Goal: Task Accomplishment & Management: Manage account settings

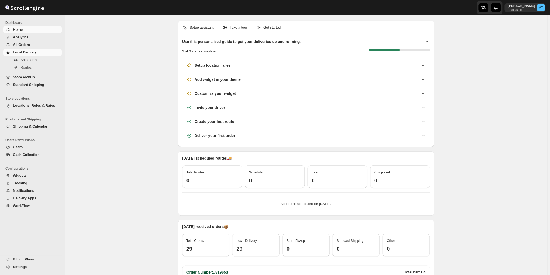
click at [11, 50] on link "Local Delivery" at bounding box center [32, 53] width 58 height 8
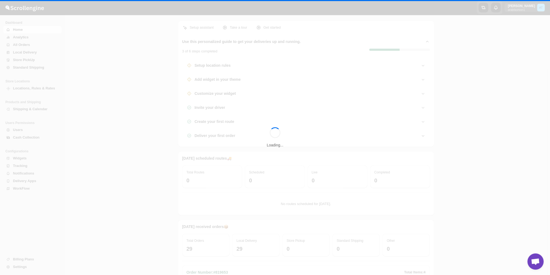
scroll to position [237, 0]
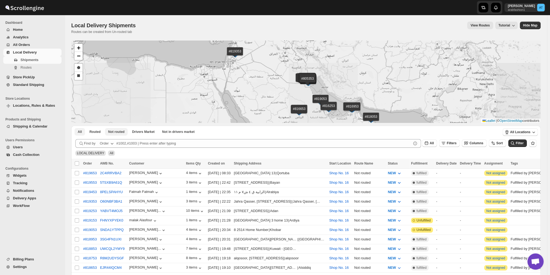
click at [117, 129] on button "Not routed" at bounding box center [116, 132] width 23 height 8
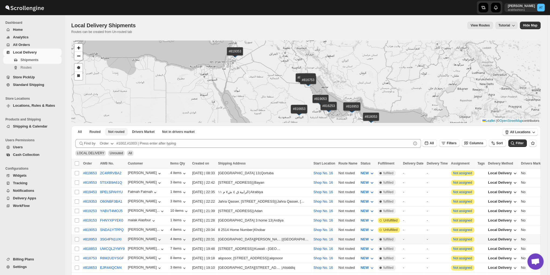
scroll to position [135, 0]
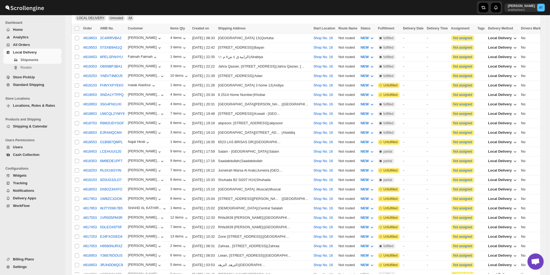
click at [540, 260] on span "Open chat" at bounding box center [536, 261] width 16 height 16
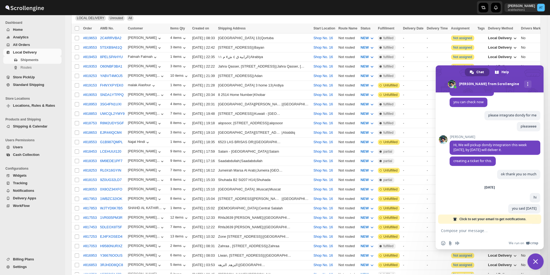
scroll to position [464, 0]
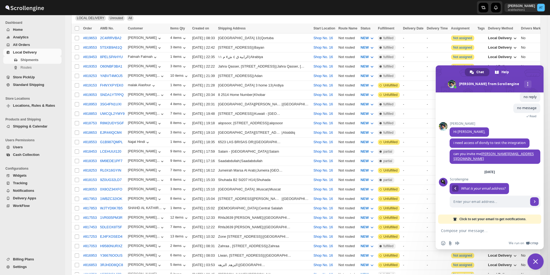
click at [475, 227] on textarea "Compose your message..." at bounding box center [484, 230] width 86 height 13
type textarea "hi"
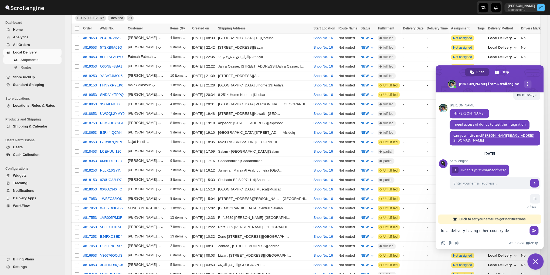
scroll to position [483, 0]
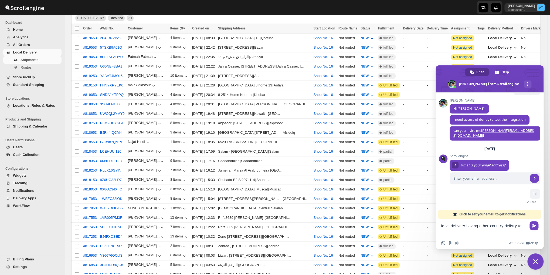
type textarea "local delivery having other country delivry too"
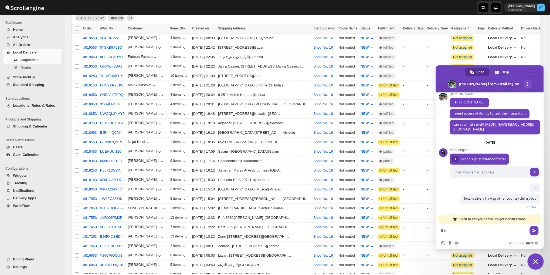
scroll to position [500, 0]
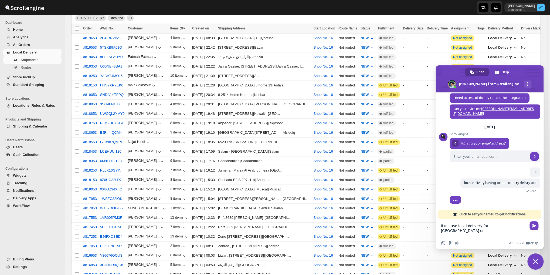
type textarea "like i use local delivery for [GEOGRAPHIC_DATA] only"
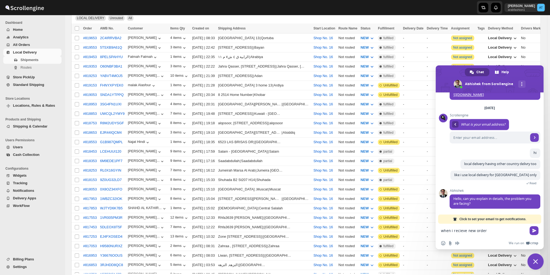
scroll to position [525, 0]
click at [464, 230] on textarea "when i reciev" at bounding box center [484, 230] width 86 height 13
drag, startPoint x: 464, startPoint y: 230, endPoint x: 457, endPoint y: 232, distance: 7.2
click at [457, 232] on textarea "when i reciev" at bounding box center [484, 230] width 86 height 13
click at [469, 231] on textarea "when i reciev" at bounding box center [484, 230] width 86 height 13
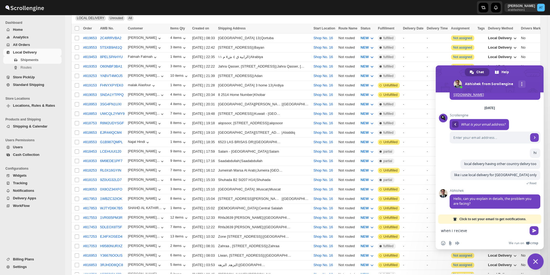
click at [458, 231] on textarea "when i recieve" at bounding box center [484, 230] width 86 height 13
drag, startPoint x: 458, startPoint y: 231, endPoint x: 483, endPoint y: 234, distance: 25.2
click at [483, 234] on textarea "when i recieve" at bounding box center [484, 230] width 86 height 13
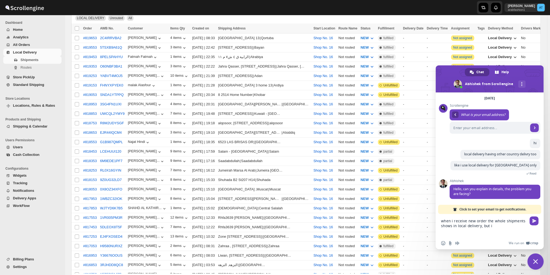
scroll to position [534, 0]
type textarea "when i receive new order the whole shipments shows in local delivery, but i wan…"
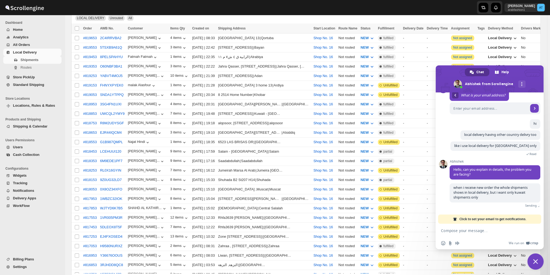
scroll to position [548, 0]
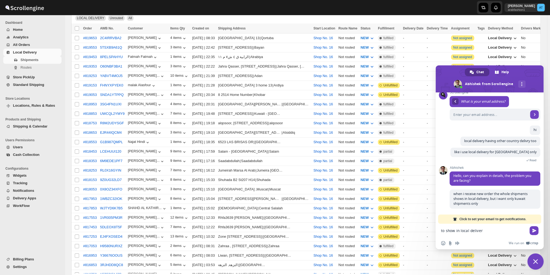
type textarea "to show in local delivery"
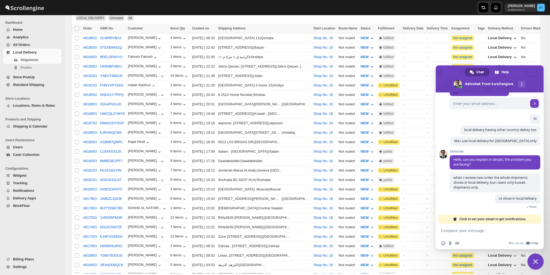
scroll to position [578, 0]
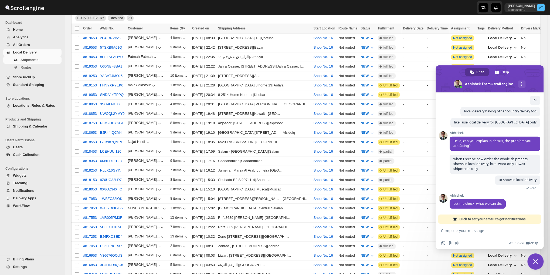
click at [534, 261] on span "Close chat" at bounding box center [535, 261] width 5 height 5
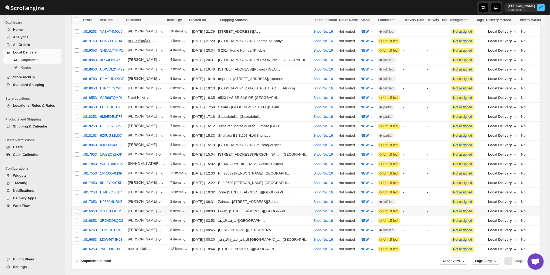
scroll to position [192, 0]
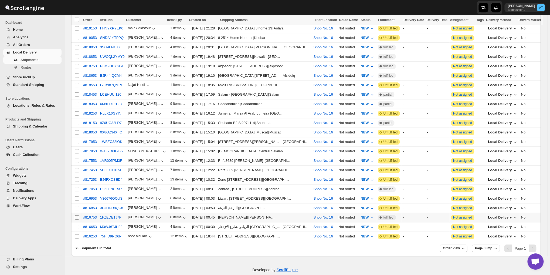
click at [77, 215] on input "Select shipment" at bounding box center [77, 217] width 4 height 4
checkbox input "true"
click at [76, 225] on input "Select shipment" at bounding box center [77, 227] width 4 height 4
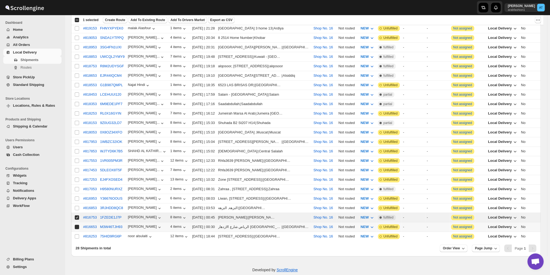
checkbox input "true"
click at [77, 234] on input "Select shipment" at bounding box center [77, 236] width 4 height 4
checkbox input "true"
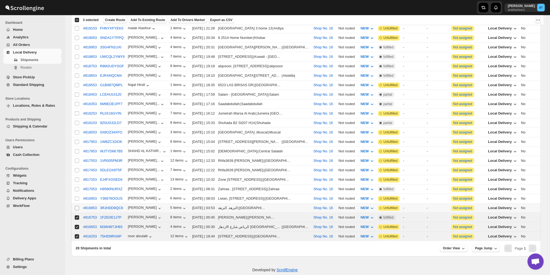
click at [75, 206] on input "Select shipment" at bounding box center [77, 208] width 4 height 4
checkbox input "true"
click at [76, 196] on input "Select shipment" at bounding box center [77, 198] width 4 height 4
checkbox input "true"
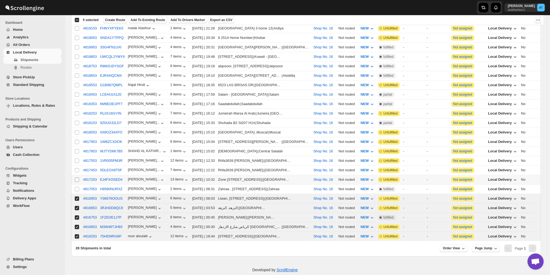
click at [75, 177] on input "Select shipment" at bounding box center [77, 179] width 4 height 4
checkbox input "true"
click at [76, 166] on td "Select shipment" at bounding box center [76, 169] width 10 height 9
checkbox input "true"
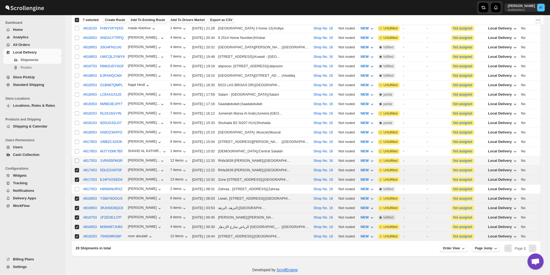
click at [77, 158] on input "Select shipment" at bounding box center [77, 160] width 4 height 4
checkbox input "true"
click at [78, 149] on input "Select shipment" at bounding box center [77, 151] width 4 height 4
checkbox input "true"
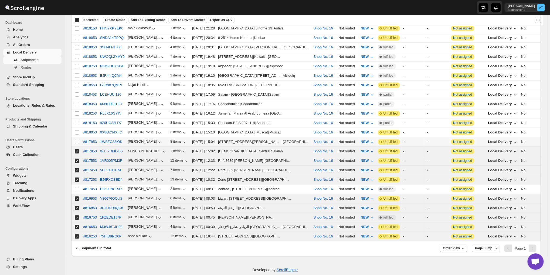
click at [76, 140] on input "Select shipment" at bounding box center [77, 142] width 4 height 4
checkbox input "true"
click at [77, 130] on input "Select shipment" at bounding box center [77, 132] width 4 height 4
checkbox input "true"
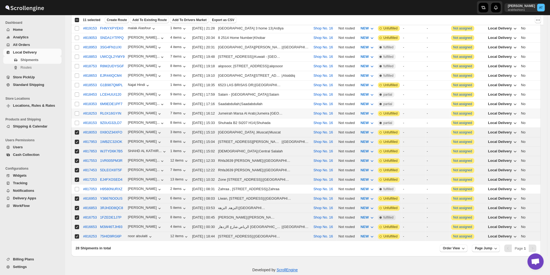
scroll to position [147, 0]
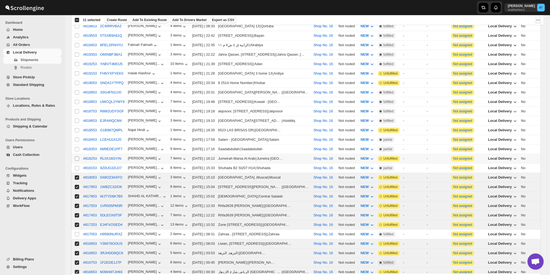
click at [77, 156] on input "Select shipment" at bounding box center [77, 158] width 4 height 4
checkbox input "true"
click at [75, 128] on input "Select shipment" at bounding box center [77, 130] width 4 height 4
checkbox input "true"
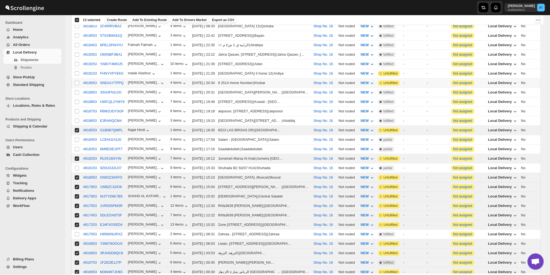
scroll to position [102, 0]
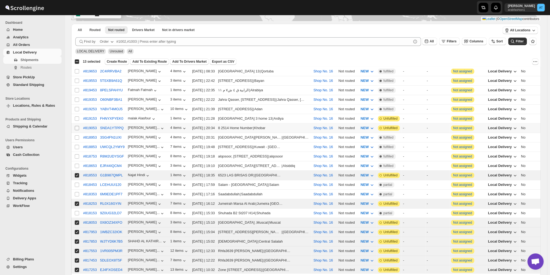
click at [77, 126] on input "Select shipment" at bounding box center [77, 128] width 4 height 4
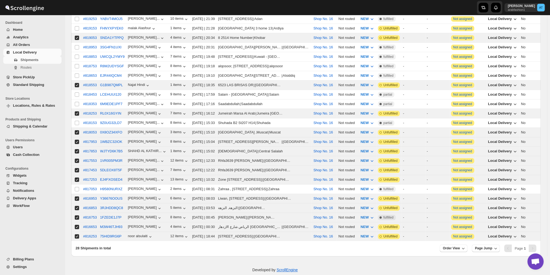
scroll to position [0, 0]
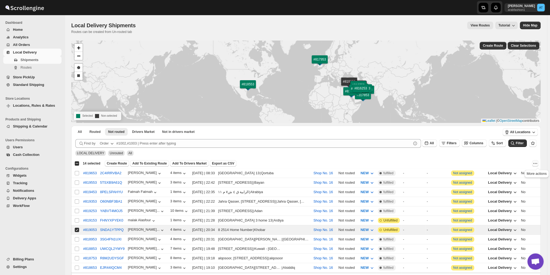
click at [537, 163] on icon "More actions" at bounding box center [535, 163] width 5 height 5
click at [517, 184] on span "MOVE TO STANDARD SHIPPING" at bounding box center [511, 183] width 54 height 4
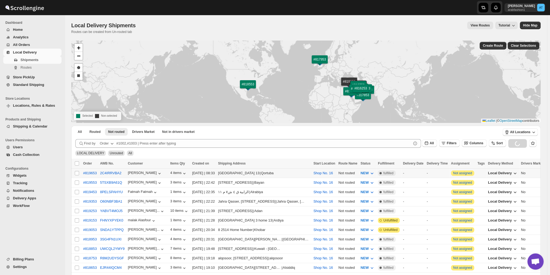
checkbox input "false"
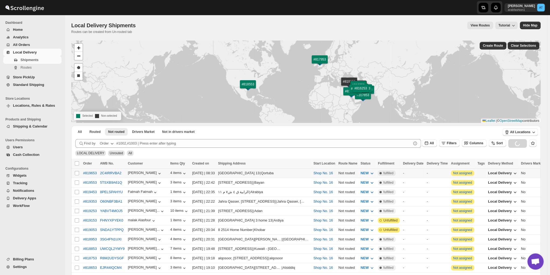
checkbox input "false"
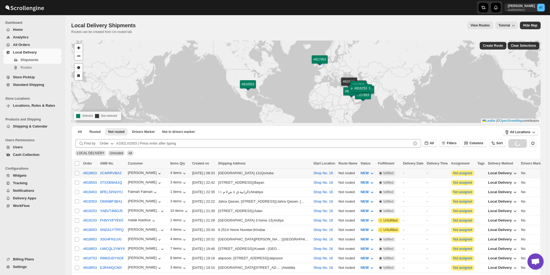
checkbox input "false"
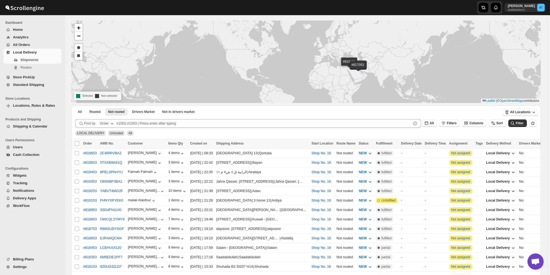
scroll to position [65, 0]
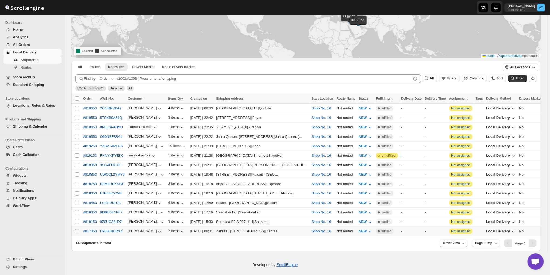
click at [77, 229] on input "Select shipment" at bounding box center [77, 231] width 4 height 4
checkbox input "true"
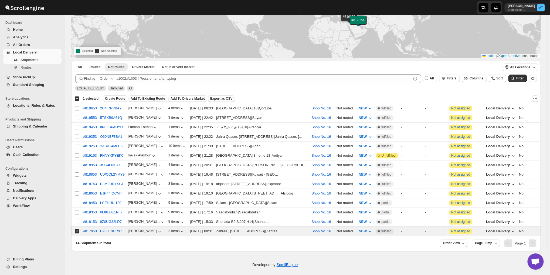
click at [143, 100] on span "Add To Existing Route" at bounding box center [148, 98] width 35 height 4
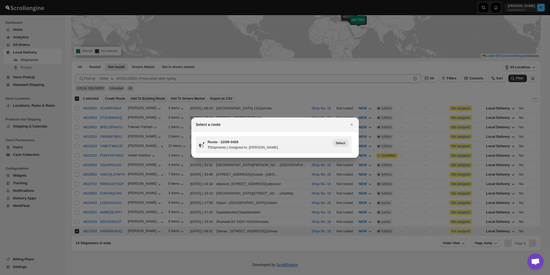
click at [340, 143] on span "Select" at bounding box center [340, 143] width 9 height 4
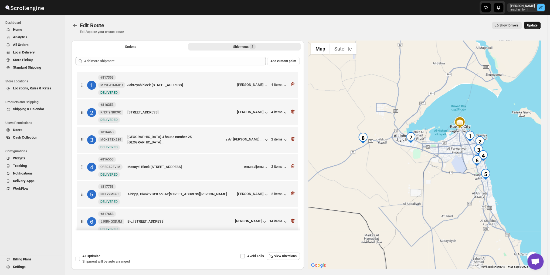
click at [536, 25] on span "Update" at bounding box center [532, 25] width 10 height 4
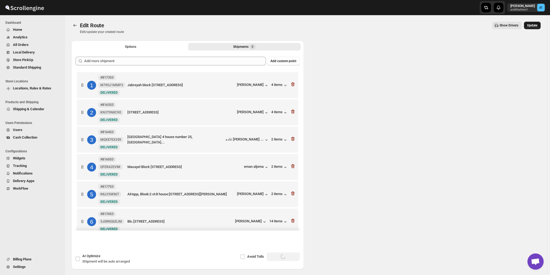
click at [536, 25] on span "Update" at bounding box center [532, 25] width 10 height 4
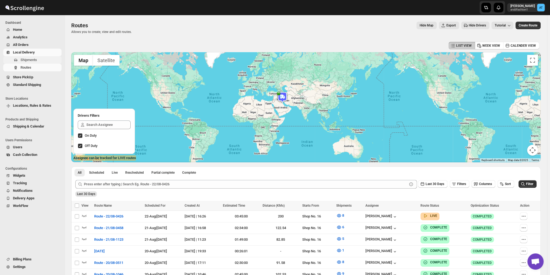
click at [30, 58] on span "Shipments" at bounding box center [29, 60] width 16 height 4
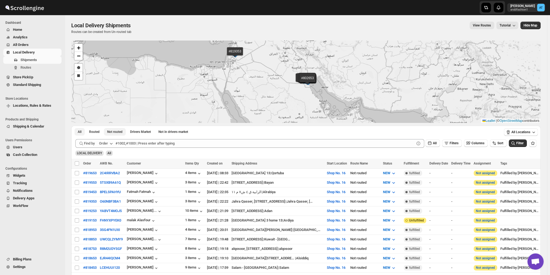
click at [115, 129] on button "Not routed" at bounding box center [115, 132] width 22 height 8
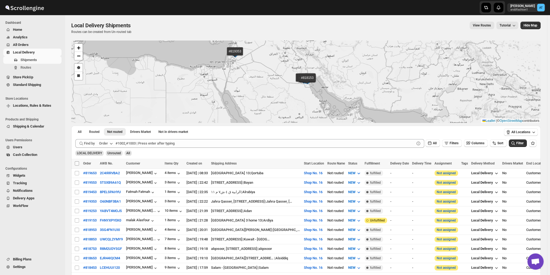
click at [77, 163] on input "Select all shipments" at bounding box center [77, 163] width 4 height 4
checkbox input "true"
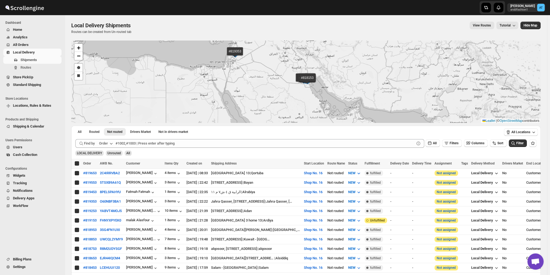
checkbox input "true"
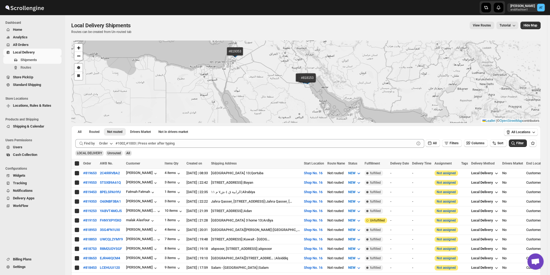
checkbox input "true"
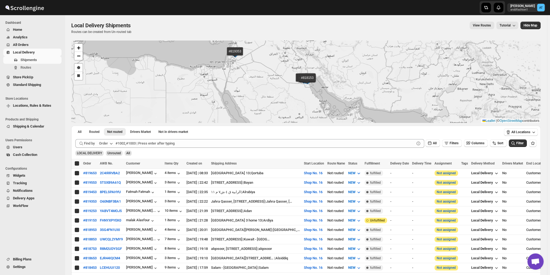
checkbox input "true"
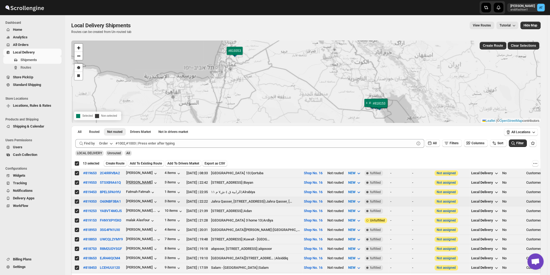
scroll to position [45, 0]
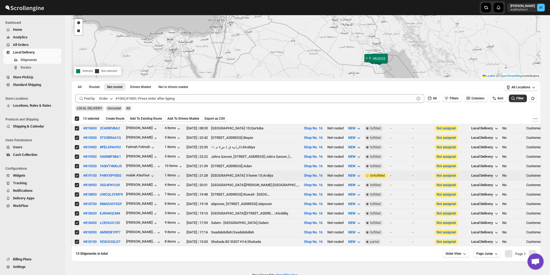
click at [365, 172] on button "NEW" at bounding box center [355, 175] width 20 height 9
click at [172, 174] on div "1 items" at bounding box center [173, 175] width 17 height 5
click at [176, 173] on icon "button" at bounding box center [178, 175] width 5 height 5
click at [115, 117] on span "Create Route" at bounding box center [115, 118] width 19 height 4
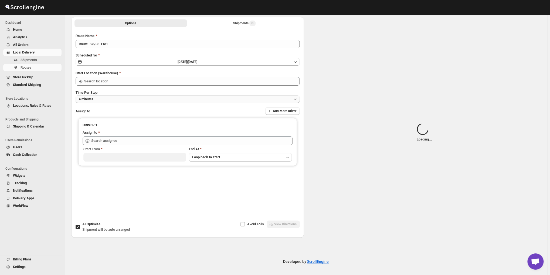
type input "Route - 23/08-1131"
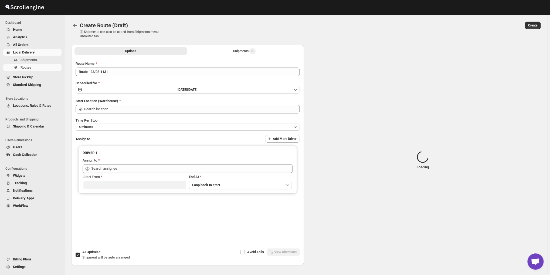
type input "Shop No. 16"
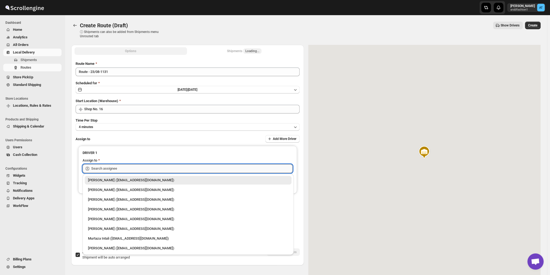
click at [128, 165] on input "text" at bounding box center [191, 168] width 201 height 9
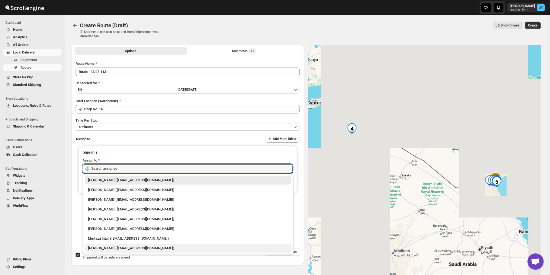
click at [121, 249] on div "[PERSON_NAME] ([EMAIL_ADDRESS][DOMAIN_NAME])" at bounding box center [188, 247] width 200 height 5
type input "[PERSON_NAME] ([EMAIL_ADDRESS][DOMAIN_NAME])"
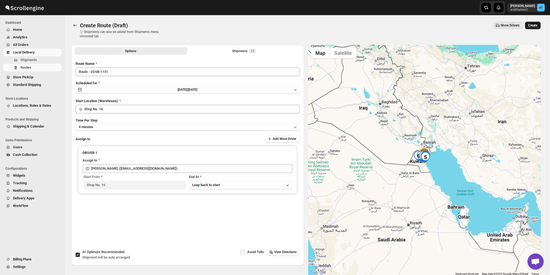
click at [541, 26] on button "Create" at bounding box center [533, 26] width 16 height 8
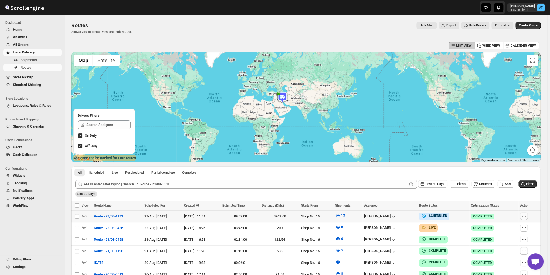
click at [527, 214] on icon "button" at bounding box center [523, 215] width 5 height 5
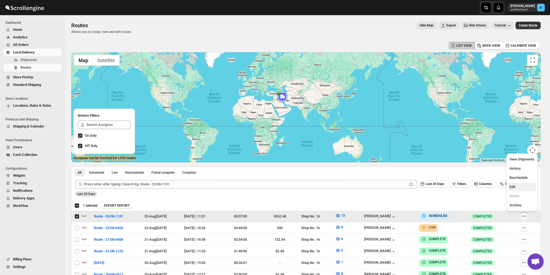
click at [517, 190] on button "Edit" at bounding box center [522, 187] width 28 height 9
checkbox input "false"
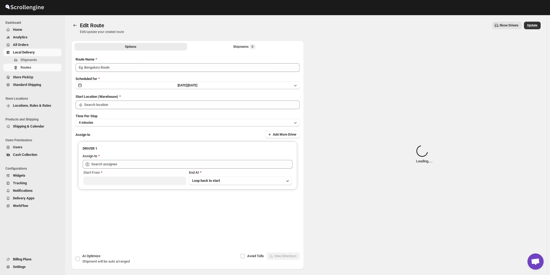
type input "Route - 23/08-1131"
type input "Shop No. 16"
type input "[PERSON_NAME] ([EMAIL_ADDRESS][DOMAIN_NAME])"
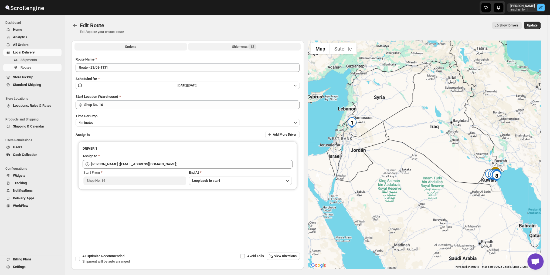
click at [236, 48] on div "Shipments 13" at bounding box center [244, 46] width 24 height 5
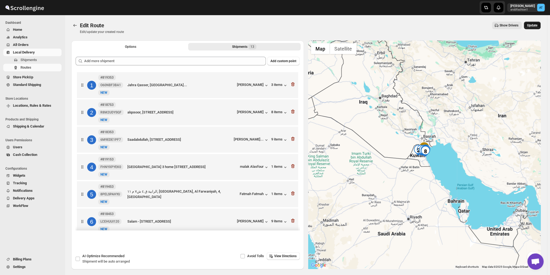
click at [541, 24] on button "Update" at bounding box center [532, 26] width 17 height 8
